Goal: Find specific page/section: Find specific page/section

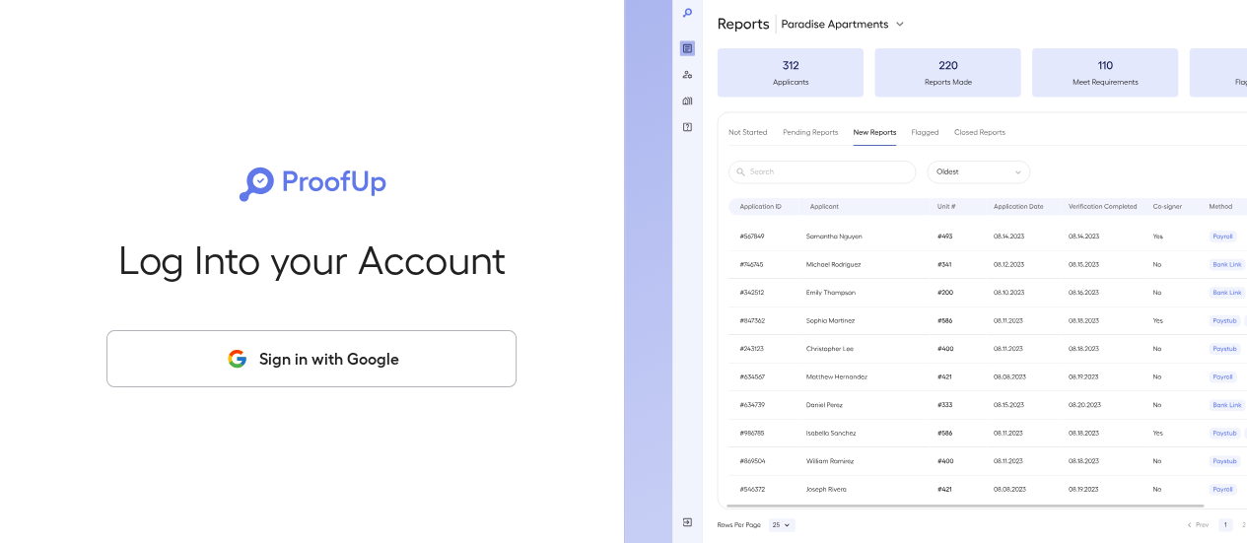
click at [303, 352] on button "Sign in with Google" at bounding box center [312, 358] width 410 height 57
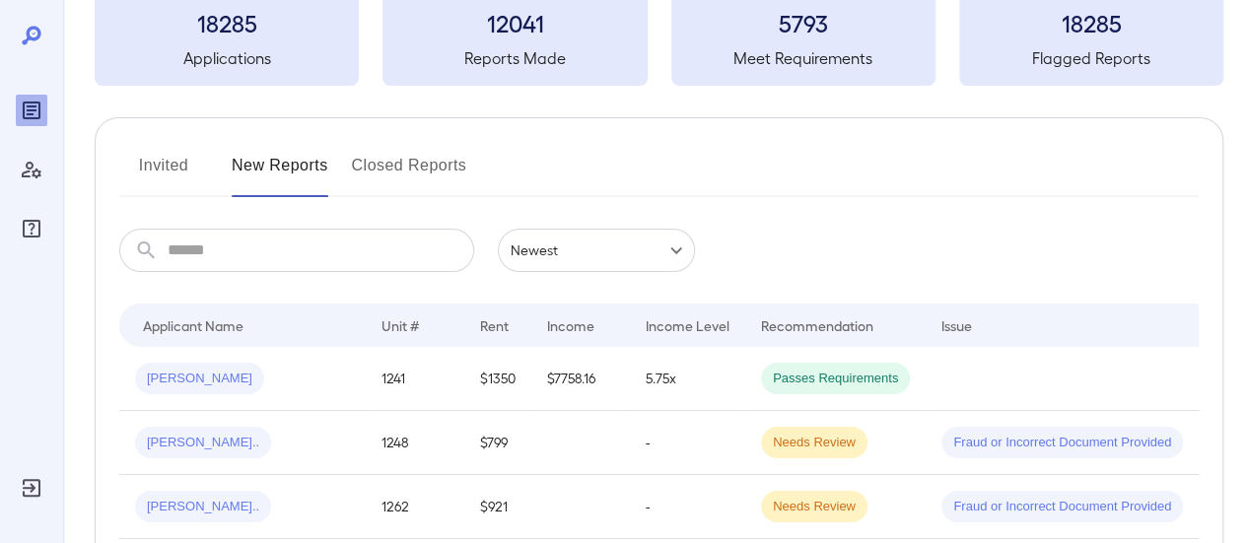
scroll to position [197, 0]
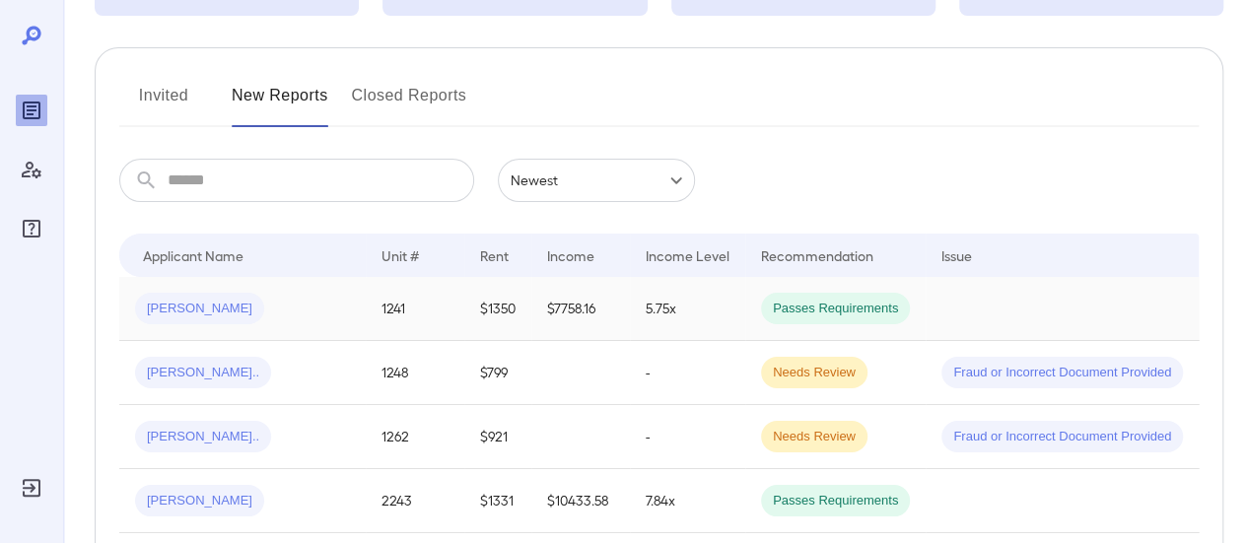
click at [303, 310] on div "[PERSON_NAME]" at bounding box center [242, 309] width 215 height 32
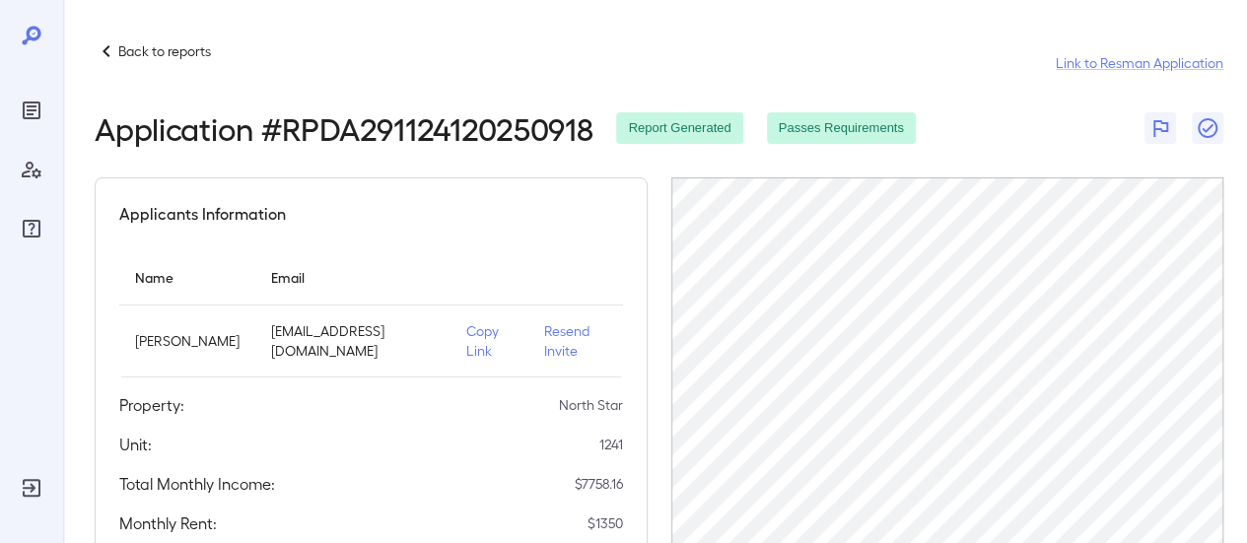
click at [125, 47] on p "Back to reports" at bounding box center [164, 51] width 93 height 20
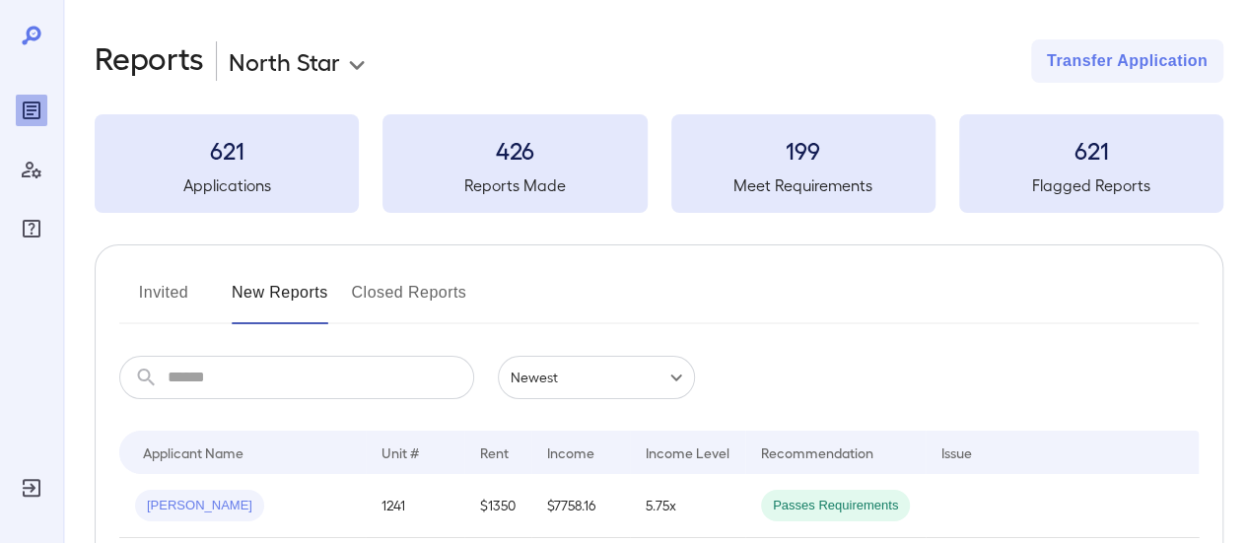
click at [170, 298] on button "Invited" at bounding box center [163, 300] width 89 height 47
